Goal: Obtain resource: Download file/media

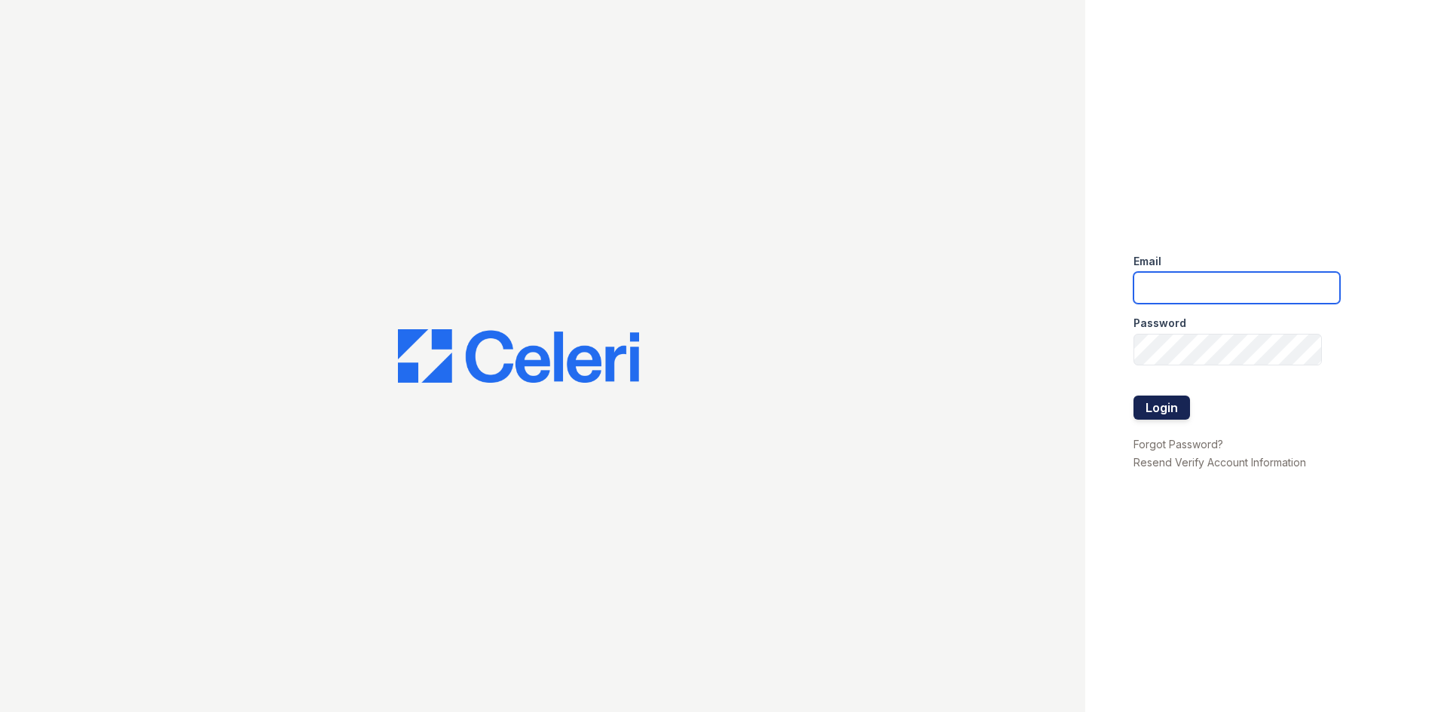
type input "[EMAIL_ADDRESS][DOMAIN_NAME]"
click at [1169, 415] on button "Login" at bounding box center [1162, 408] width 57 height 24
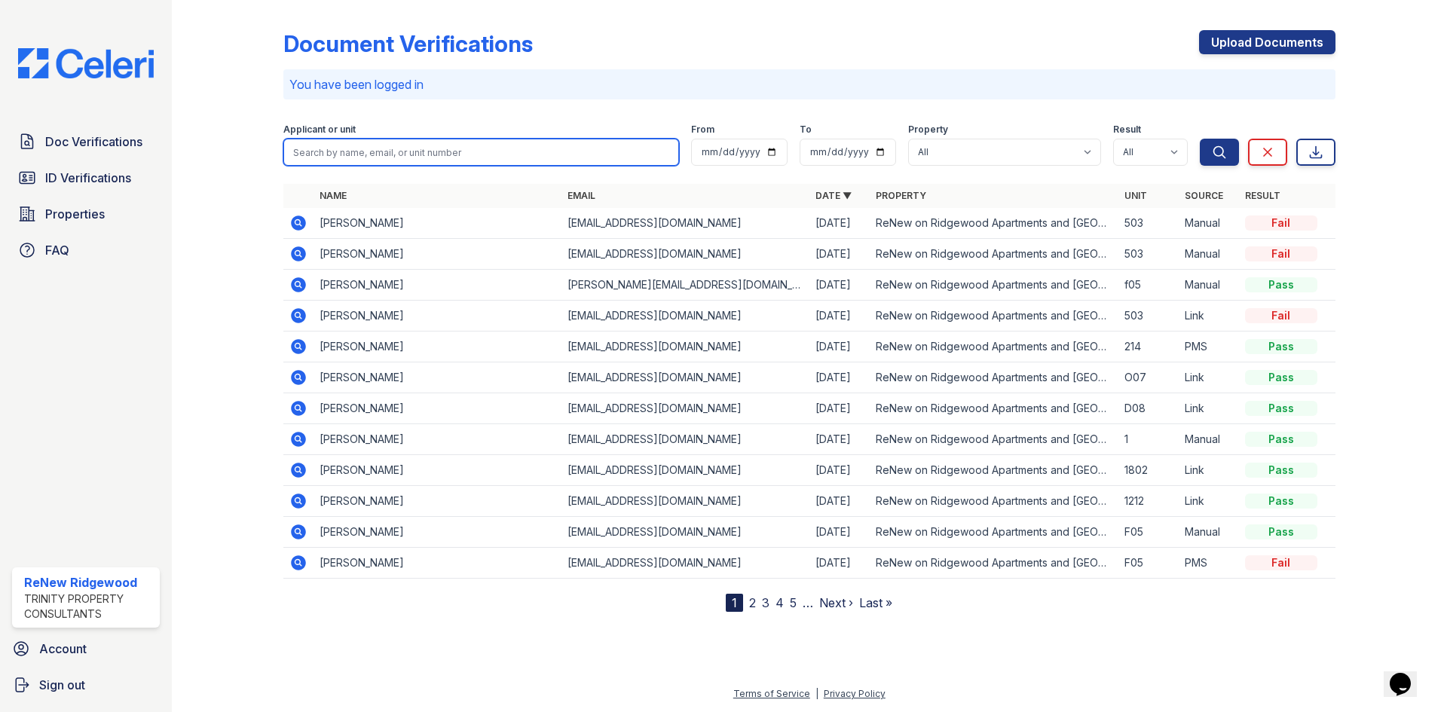
click at [393, 151] on input "search" at bounding box center [481, 152] width 396 height 27
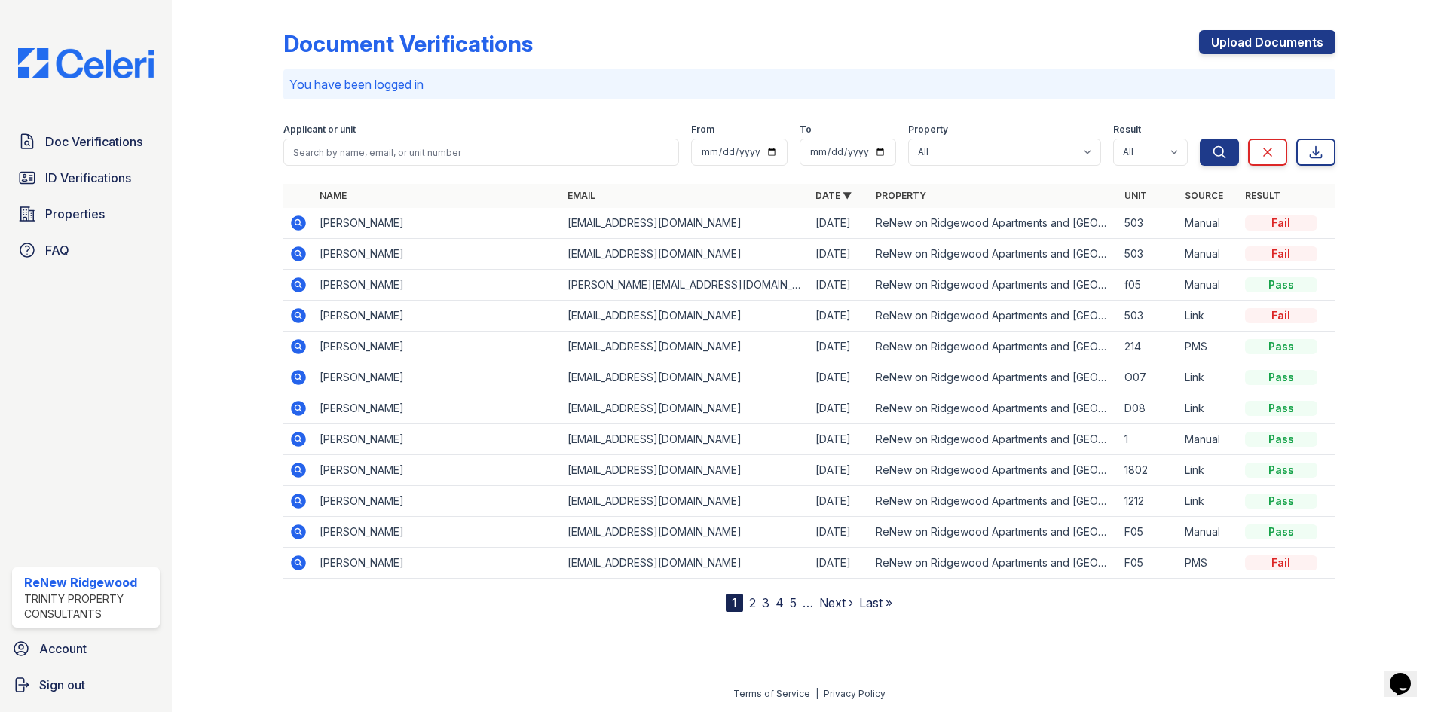
click at [296, 474] on icon at bounding box center [298, 470] width 15 height 15
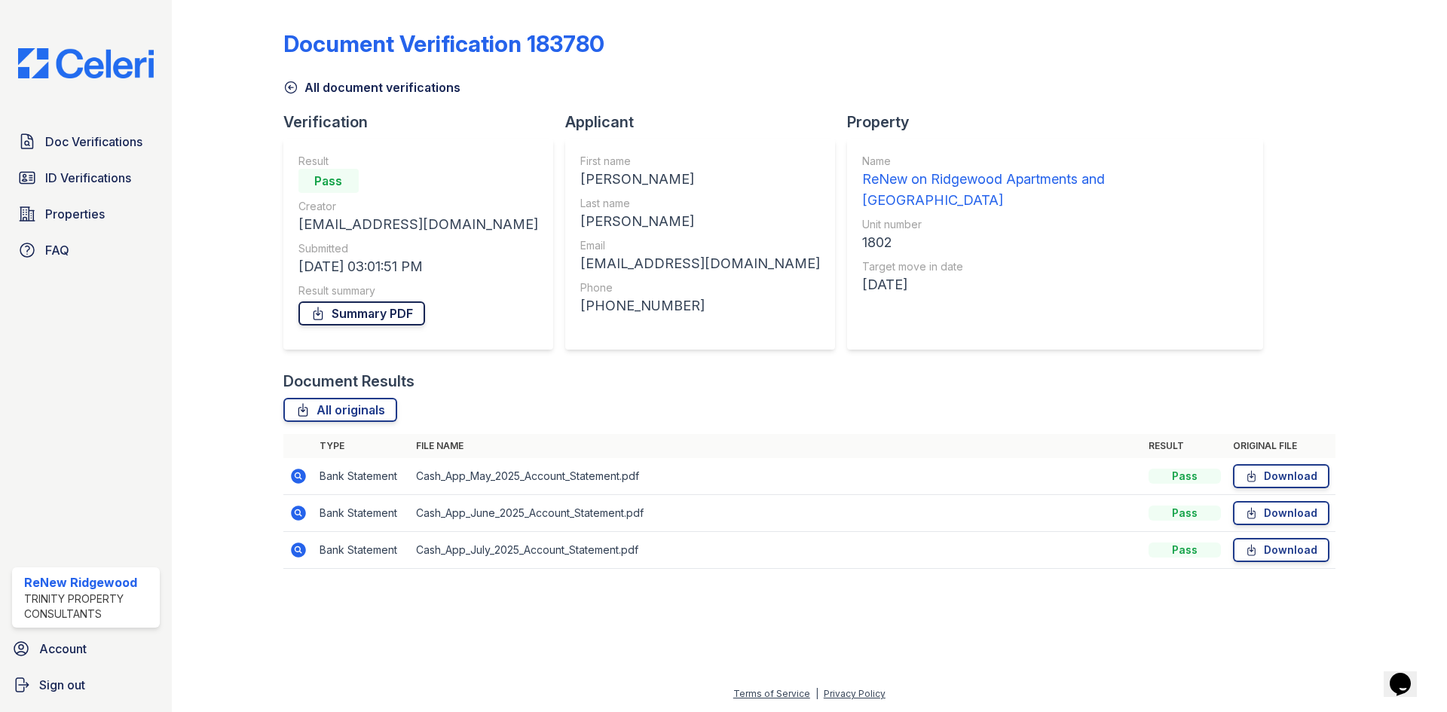
click at [397, 317] on link "Summary PDF" at bounding box center [362, 314] width 127 height 24
click at [292, 90] on icon at bounding box center [290, 87] width 15 height 15
